Goal: Information Seeking & Learning: Learn about a topic

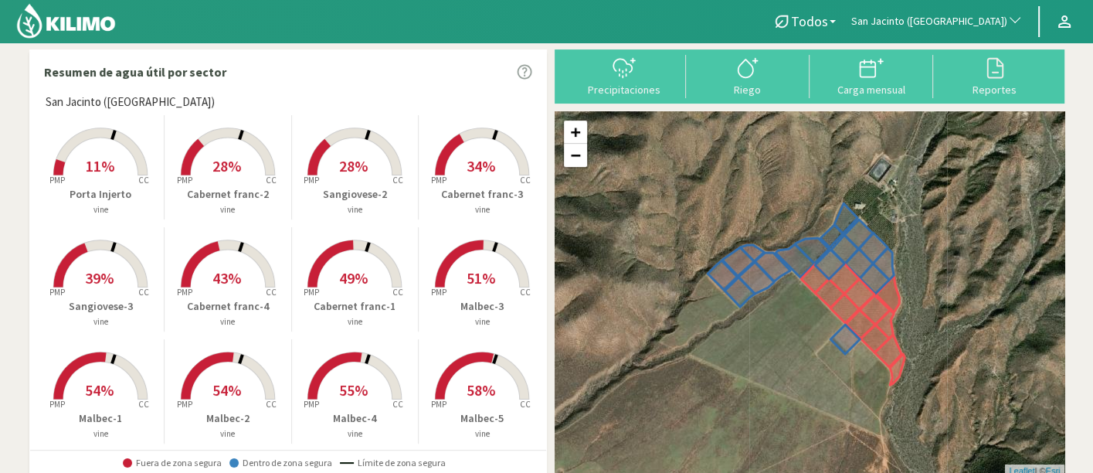
click at [990, 19] on span "San Jacinto ([GEOGRAPHIC_DATA])" at bounding box center [929, 21] width 156 height 15
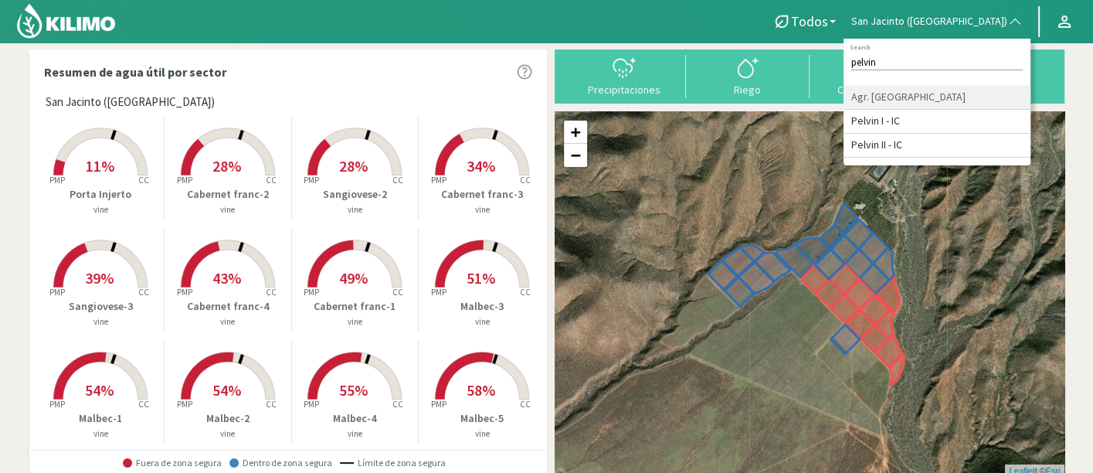
type input "pelvin"
click at [948, 94] on li "Agr. [GEOGRAPHIC_DATA]" at bounding box center [936, 98] width 187 height 24
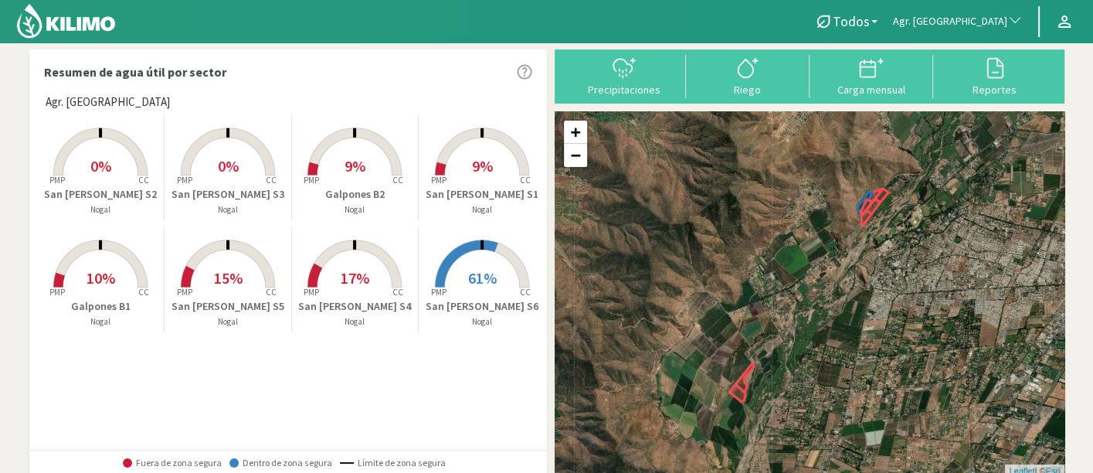
click at [326, 162] on rect at bounding box center [355, 177] width 124 height 124
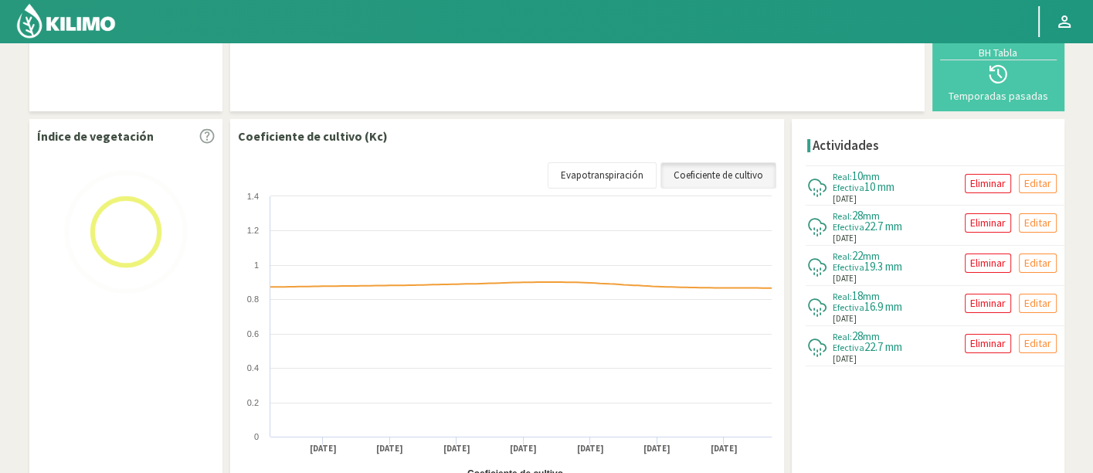
select select "19: Object"
select select "1: Object"
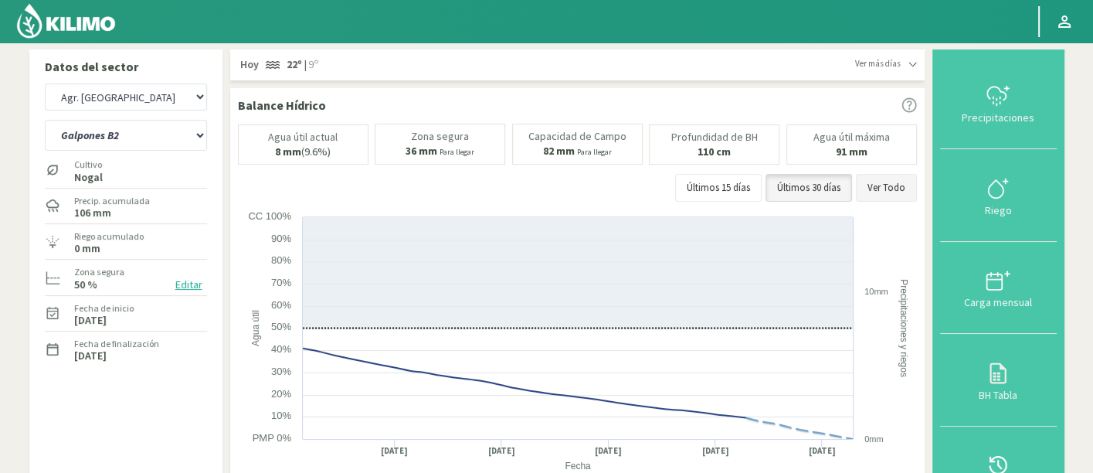
click at [891, 188] on button "Ver Todo" at bounding box center [886, 188] width 61 height 28
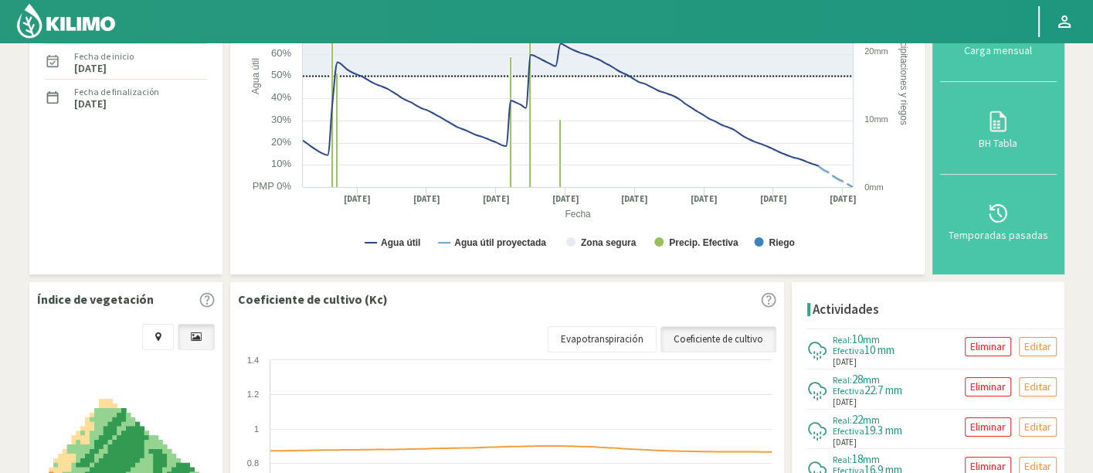
scroll to position [429, 0]
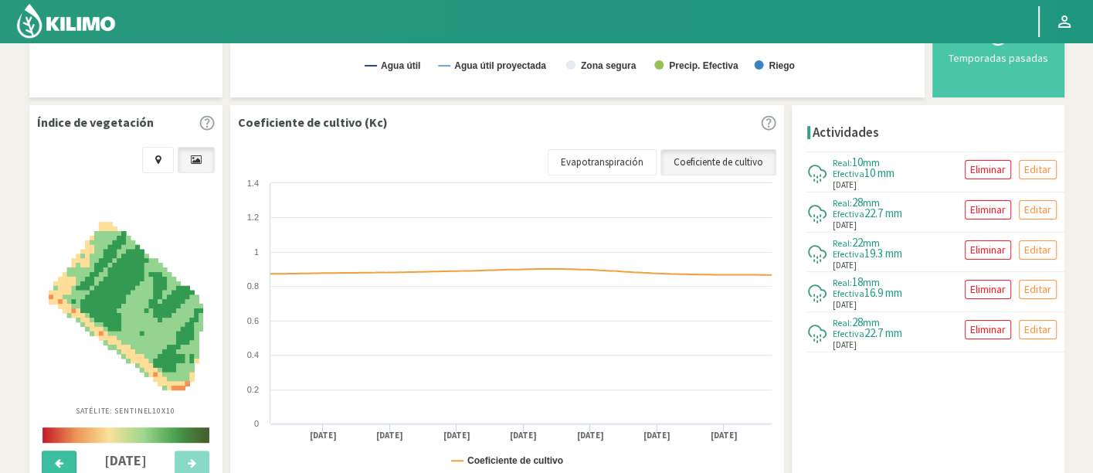
click at [53, 465] on button at bounding box center [59, 463] width 35 height 26
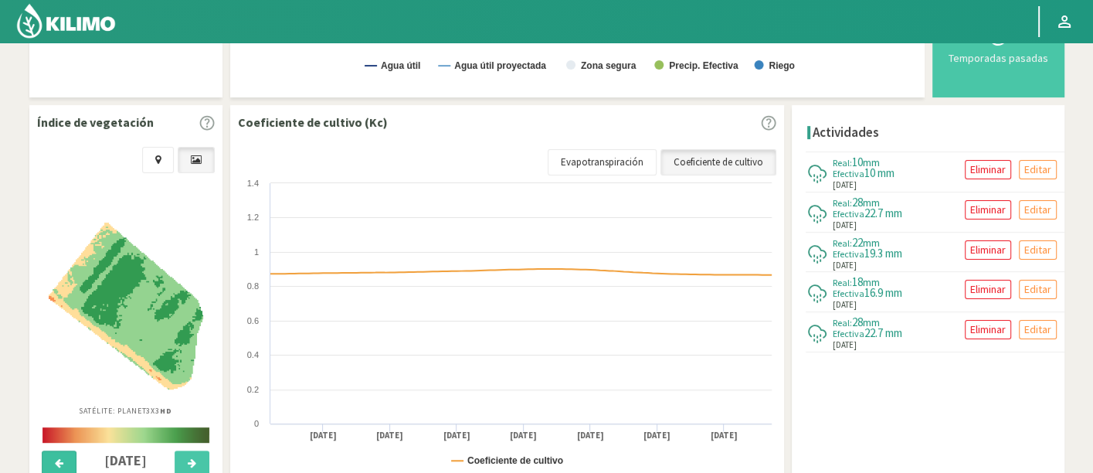
click at [57, 464] on icon at bounding box center [59, 463] width 8 height 10
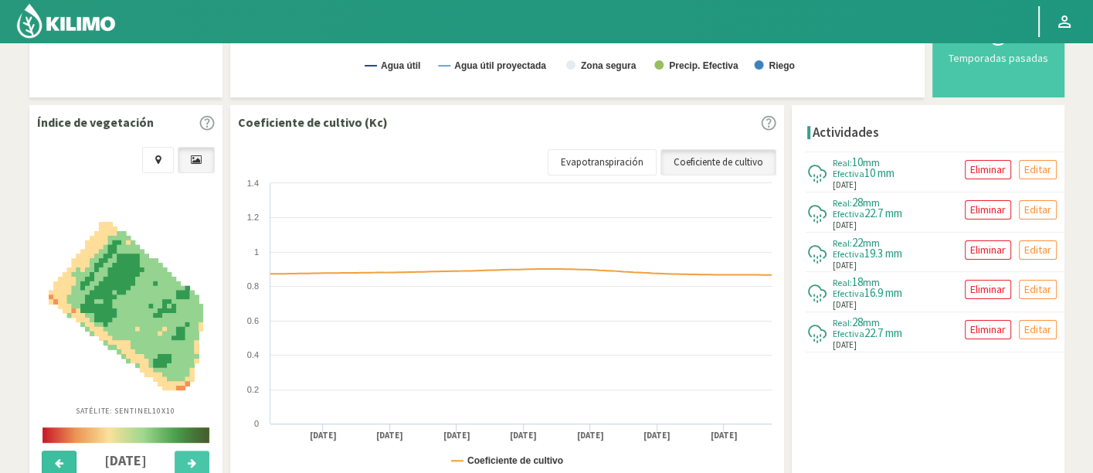
click at [57, 464] on icon at bounding box center [59, 463] width 8 height 10
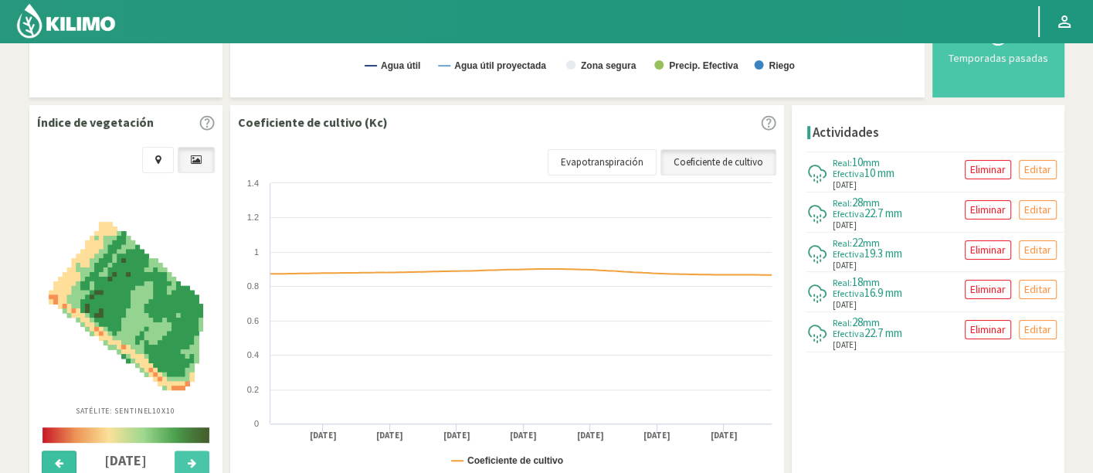
click at [57, 464] on icon at bounding box center [59, 463] width 8 height 10
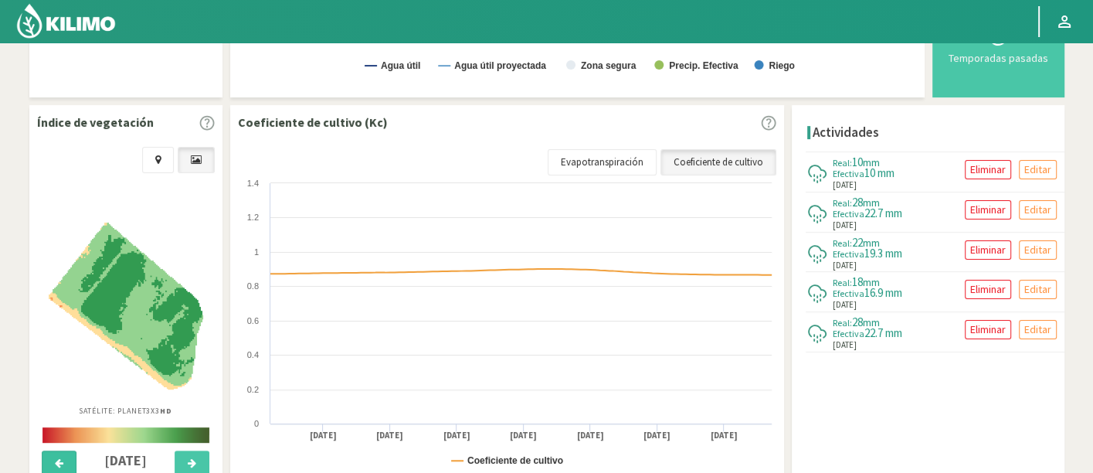
click at [57, 464] on icon at bounding box center [59, 463] width 8 height 10
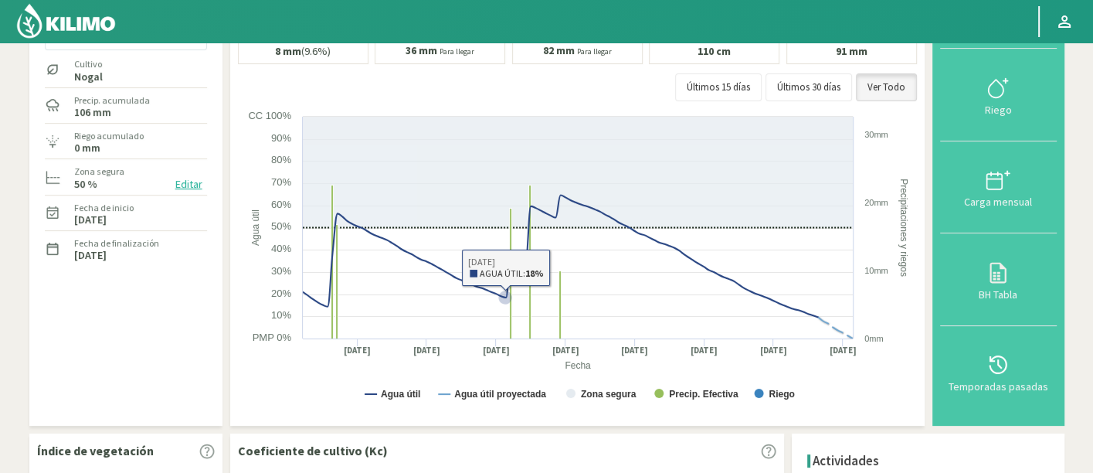
scroll to position [99, 0]
